Goal: Transaction & Acquisition: Obtain resource

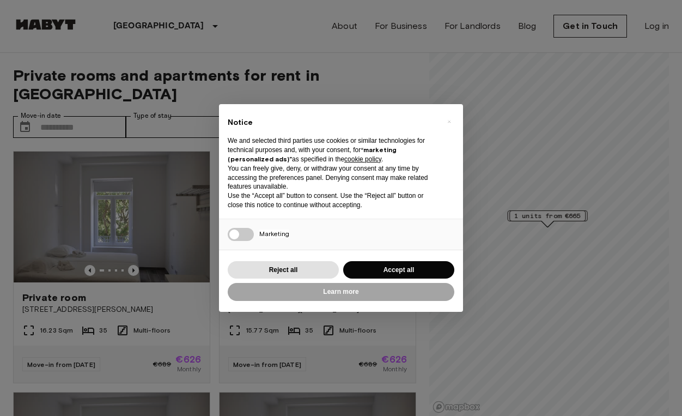
click at [434, 277] on div "Reject all Accept all" at bounding box center [341, 270] width 227 height 22
click at [430, 265] on button "Accept all" at bounding box center [398, 270] width 111 height 18
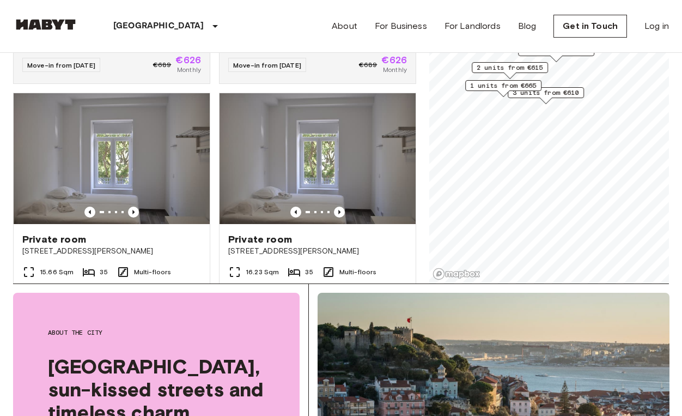
scroll to position [186, 0]
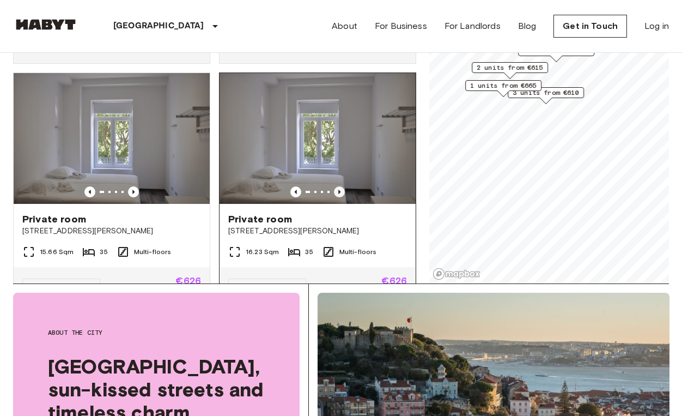
click at [339, 190] on icon "Previous image" at bounding box center [339, 192] width 2 height 4
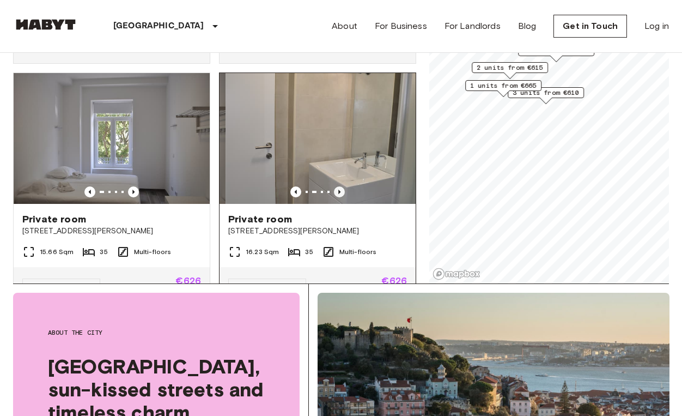
click at [339, 190] on icon "Previous image" at bounding box center [339, 192] width 2 height 4
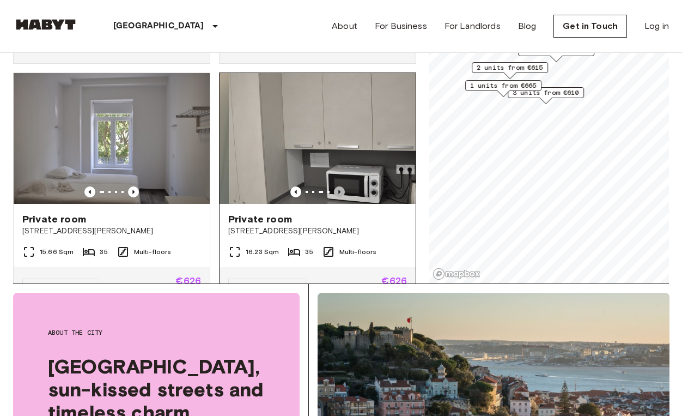
click at [339, 190] on icon "Previous image" at bounding box center [339, 192] width 2 height 4
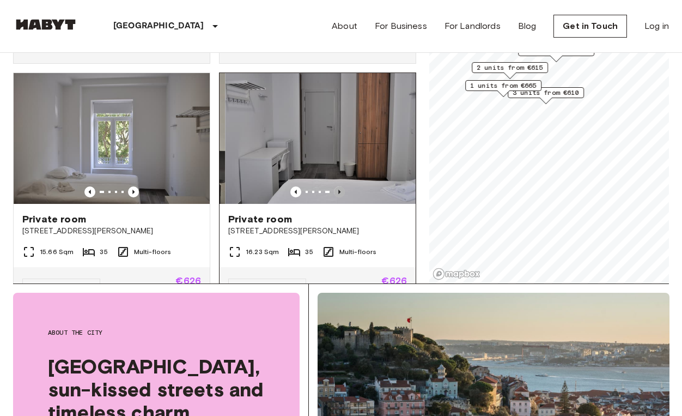
click at [339, 190] on icon "Previous image" at bounding box center [339, 192] width 2 height 4
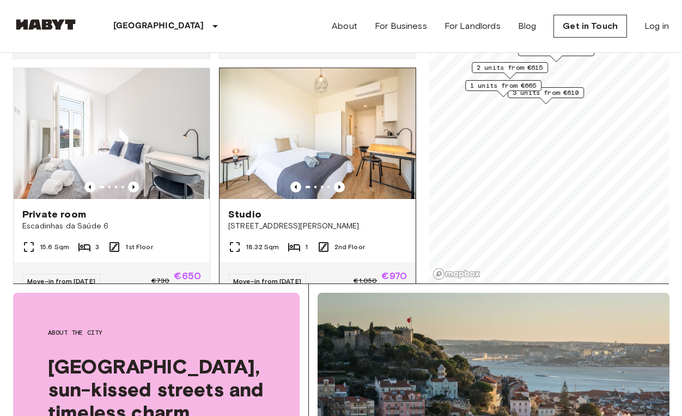
scroll to position [909, 0]
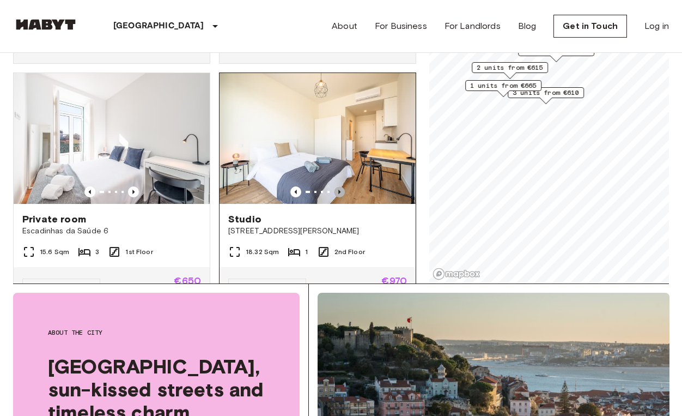
click at [341, 186] on icon "Previous image" at bounding box center [339, 191] width 11 height 11
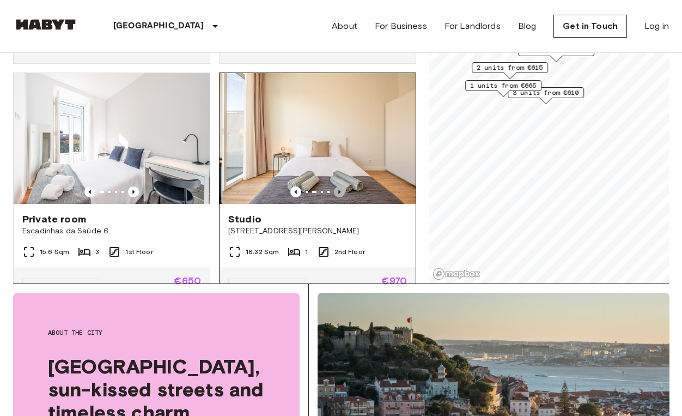
click at [341, 186] on icon "Previous image" at bounding box center [339, 191] width 11 height 11
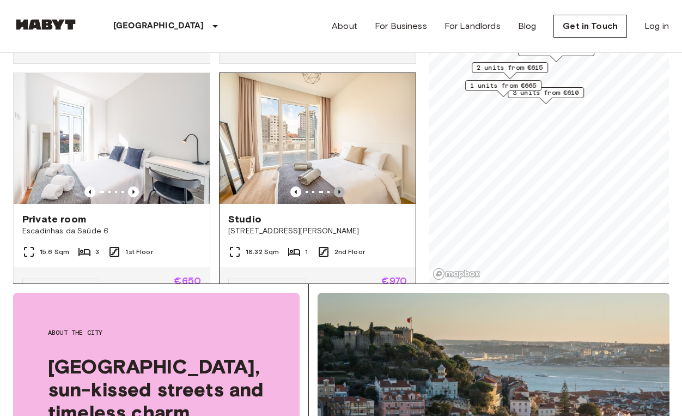
click at [341, 186] on icon "Previous image" at bounding box center [339, 191] width 11 height 11
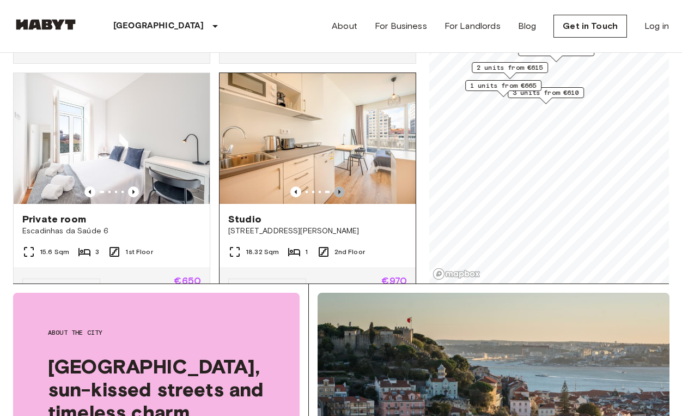
click at [341, 186] on icon "Previous image" at bounding box center [339, 191] width 11 height 11
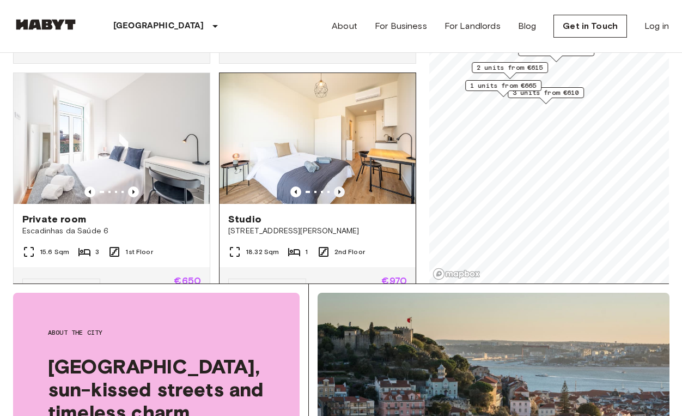
click at [341, 186] on icon "Previous image" at bounding box center [339, 191] width 11 height 11
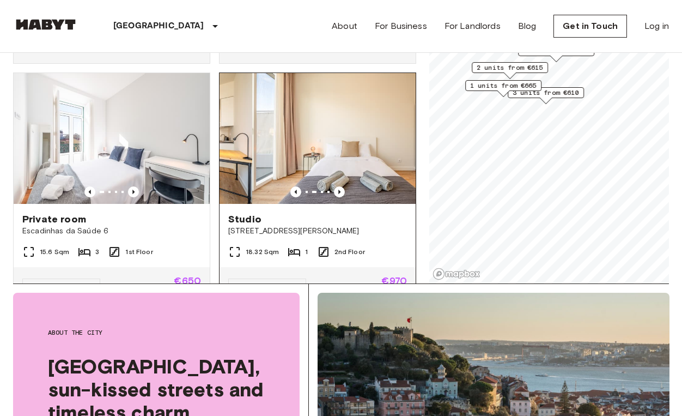
click at [342, 226] on span "[STREET_ADDRESS][PERSON_NAME]" at bounding box center [317, 231] width 179 height 11
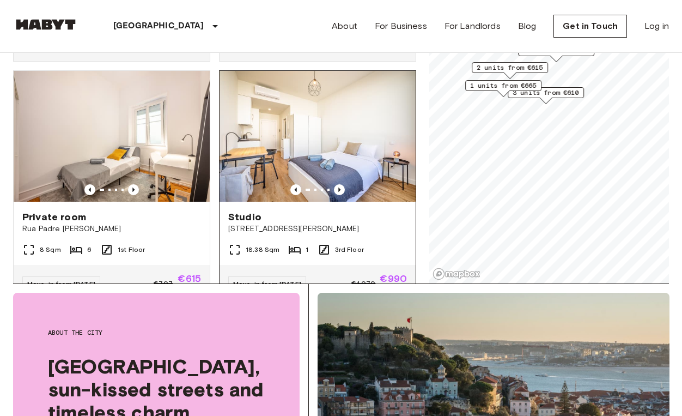
scroll to position [1399, 0]
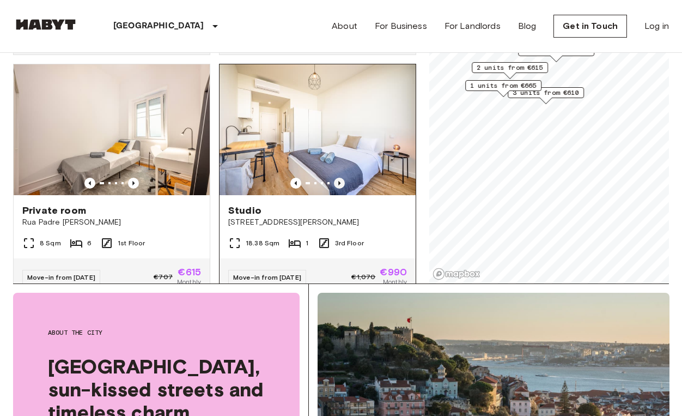
click at [338, 178] on icon "Previous image" at bounding box center [339, 183] width 11 height 11
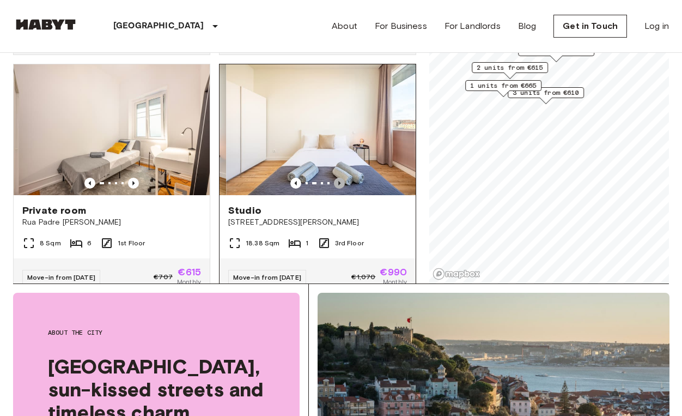
click at [338, 178] on icon "Previous image" at bounding box center [339, 183] width 11 height 11
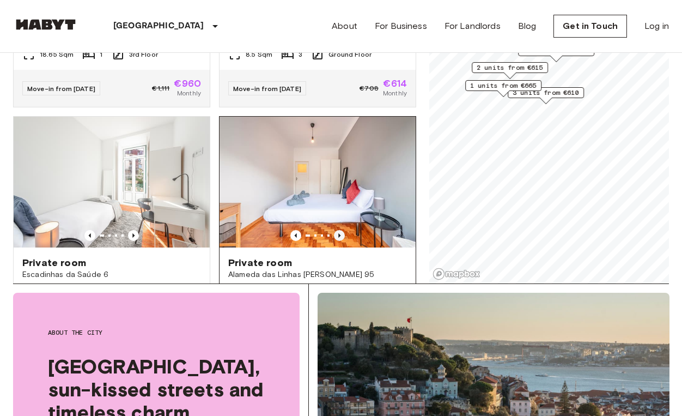
scroll to position [1853, 0]
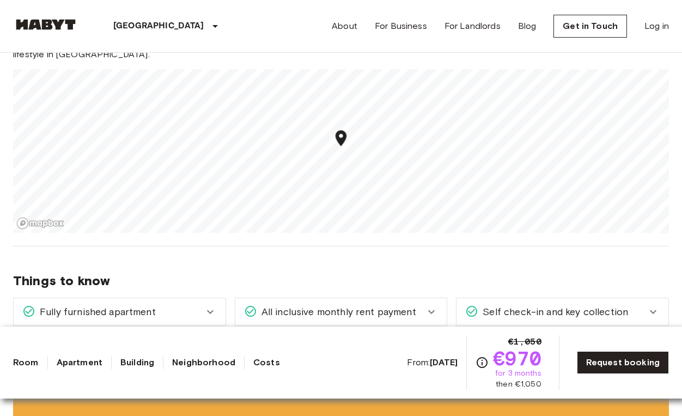
scroll to position [982, 0]
